Goal: Check status: Check status

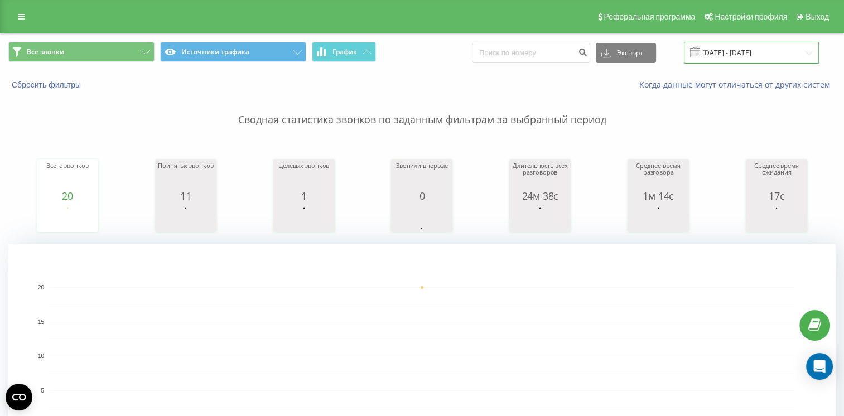
click at [714, 46] on input "[DATE] - [DATE]" at bounding box center [751, 53] width 135 height 22
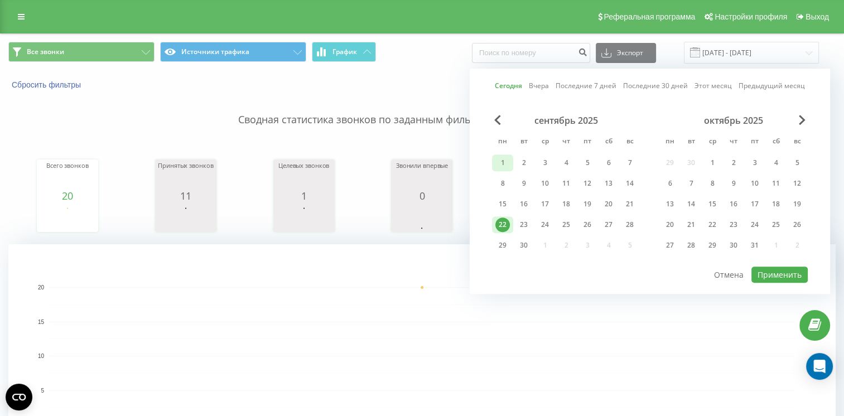
click at [501, 158] on div "1" at bounding box center [502, 163] width 14 height 14
click at [506, 219] on div "22" at bounding box center [502, 224] width 14 height 14
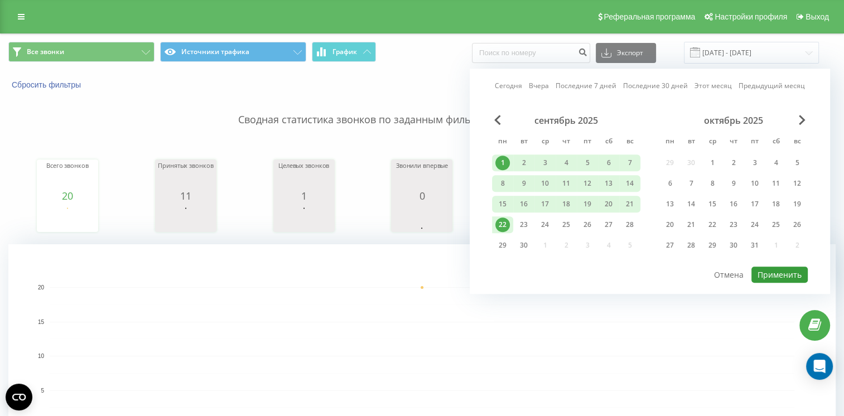
click at [772, 269] on button "Применить" at bounding box center [779, 275] width 56 height 16
type input "[DATE] - [DATE]"
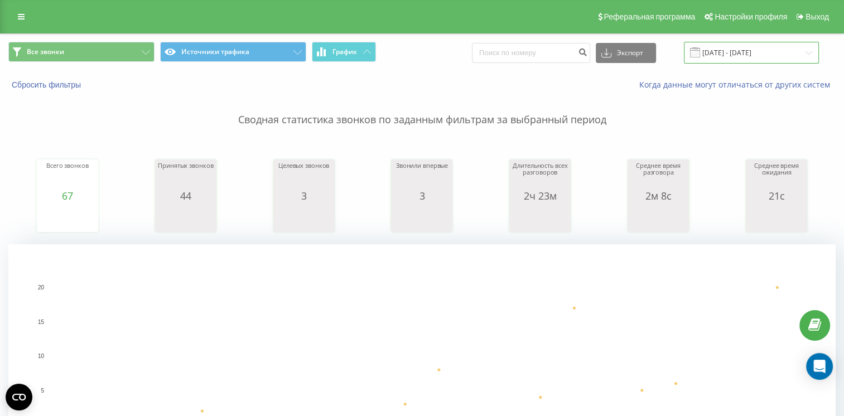
click at [712, 55] on input "[DATE] - [DATE]" at bounding box center [751, 53] width 135 height 22
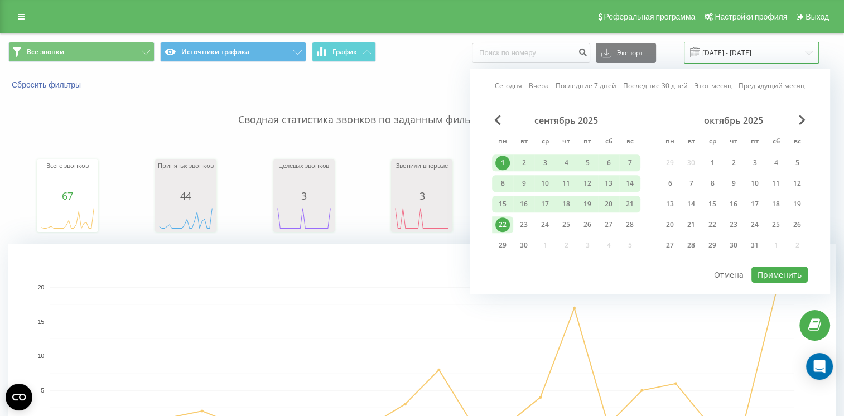
click at [711, 55] on input "[DATE] - [DATE]" at bounding box center [751, 53] width 135 height 22
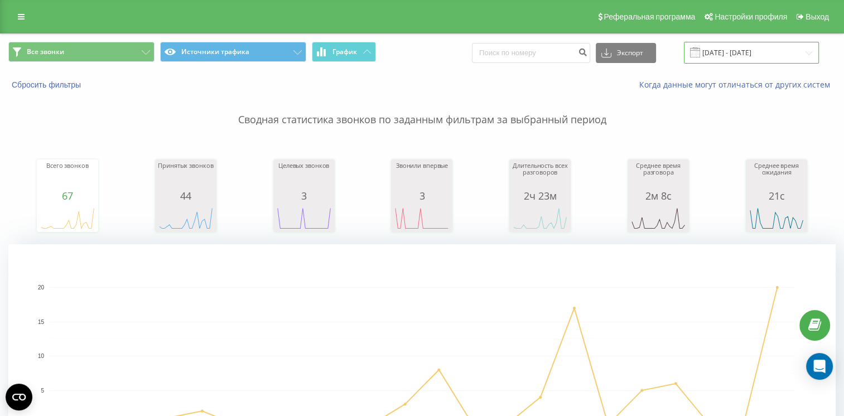
click at [711, 55] on input "[DATE] - [DATE]" at bounding box center [751, 53] width 135 height 22
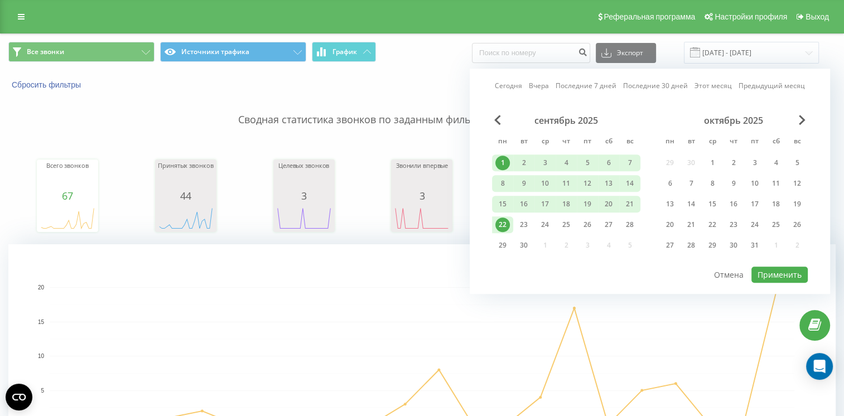
click at [634, 347] on rect "A chart." at bounding box center [422, 356] width 744 height 138
